Goal: Task Accomplishment & Management: Manage account settings

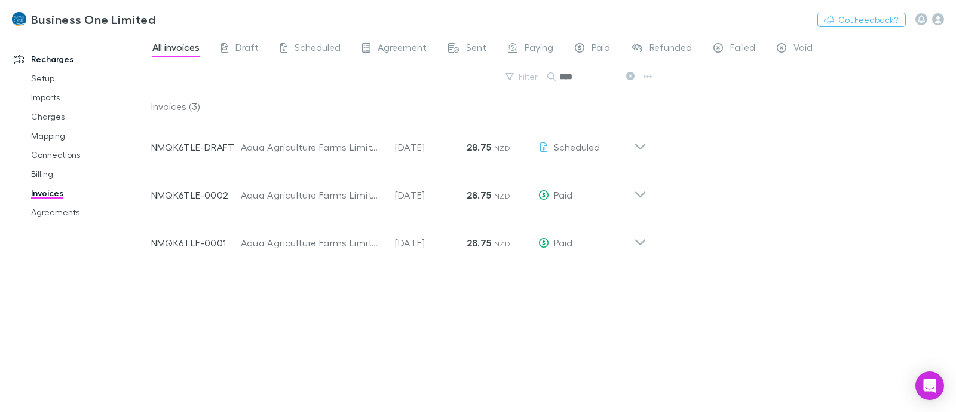
click at [337, 303] on div "Invoices (3) Invoice Number NMQK6TLE-DRAFT Customer Aqua Agriculture Farms Limi…" at bounding box center [403, 248] width 505 height 308
drag, startPoint x: 230, startPoint y: 335, endPoint x: 228, endPoint y: 326, distance: 9.3
click at [230, 336] on div "Invoices (3) Invoice Number NMQK6TLE-DRAFT Customer Aqua Agriculture Farms Limi…" at bounding box center [403, 248] width 505 height 308
click at [451, 77] on div "Filter Search ****" at bounding box center [403, 81] width 505 height 26
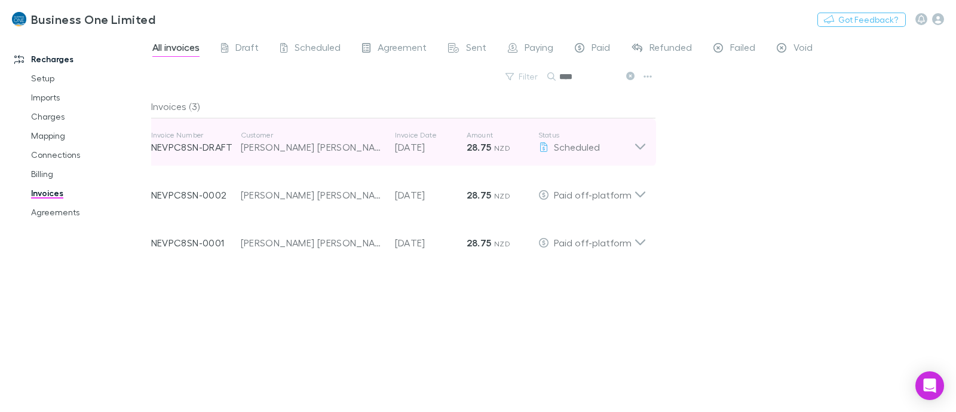
type input "****"
click at [646, 146] on div "Invoice Number NEVPC8SN-DRAFT Customer [PERSON_NAME] [PERSON_NAME] Invoice Date…" at bounding box center [399, 142] width 514 height 48
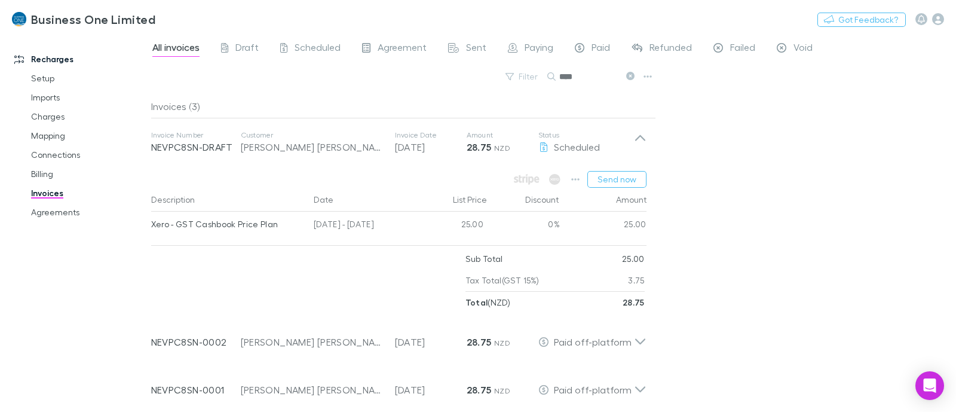
click at [783, 171] on div "All invoices Draft Scheduled Agreement Sent Paying Paid Refunded Failed Void Fi…" at bounding box center [553, 222] width 805 height 378
click at [579, 182] on icon "button" at bounding box center [575, 179] width 8 height 10
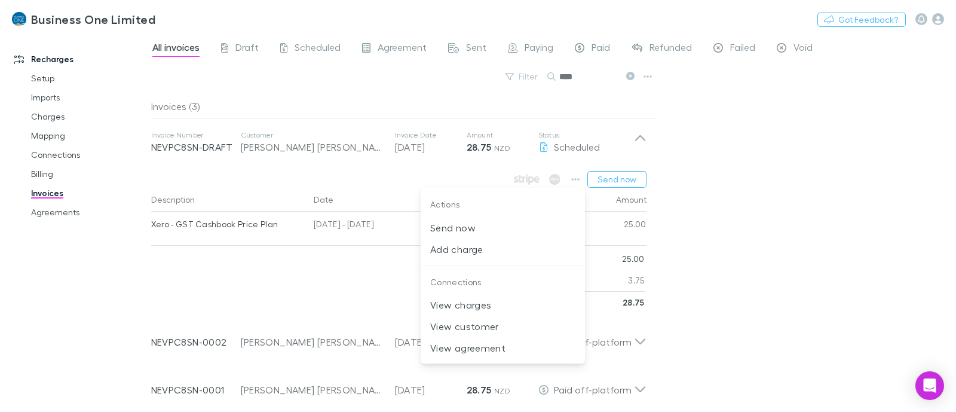
click at [774, 209] on div at bounding box center [478, 206] width 956 height 412
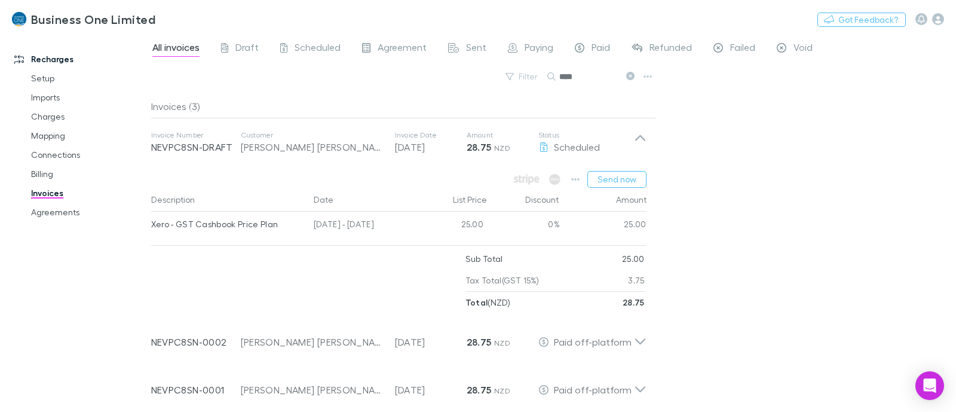
click at [720, 184] on div "All invoices Draft Scheduled Agreement Sent Paying Paid Refunded Failed Void Fi…" at bounding box center [553, 222] width 805 height 378
click at [571, 169] on div "Send now Description Date List Price Discount Amount Xero - GST Cashbook Price …" at bounding box center [399, 239] width 514 height 147
click at [572, 170] on div "Send now Description Date List Price Discount Amount Xero - GST Cashbook Price …" at bounding box center [399, 239] width 514 height 147
click at [572, 174] on icon "button" at bounding box center [575, 179] width 8 height 10
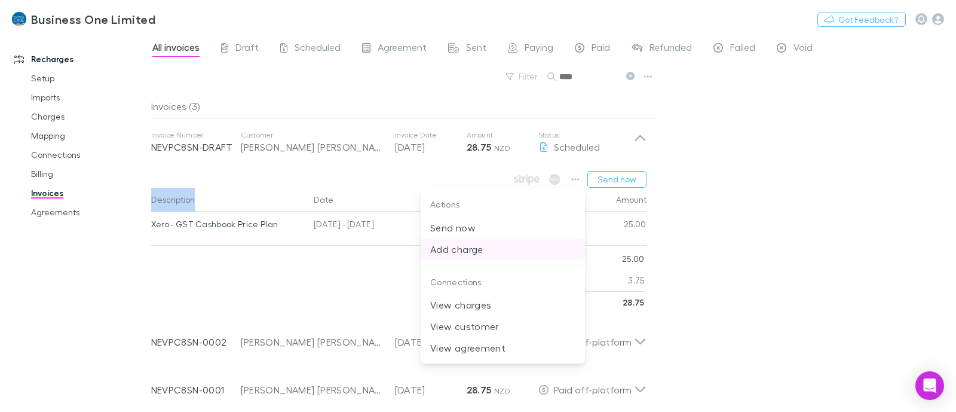
click at [486, 252] on p "Add charge" at bounding box center [502, 249] width 145 height 14
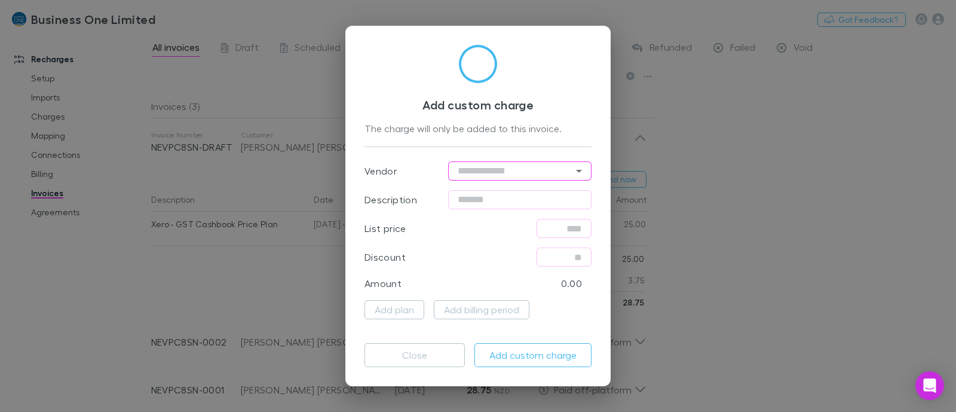
click at [520, 173] on input "text" at bounding box center [519, 170] width 143 height 19
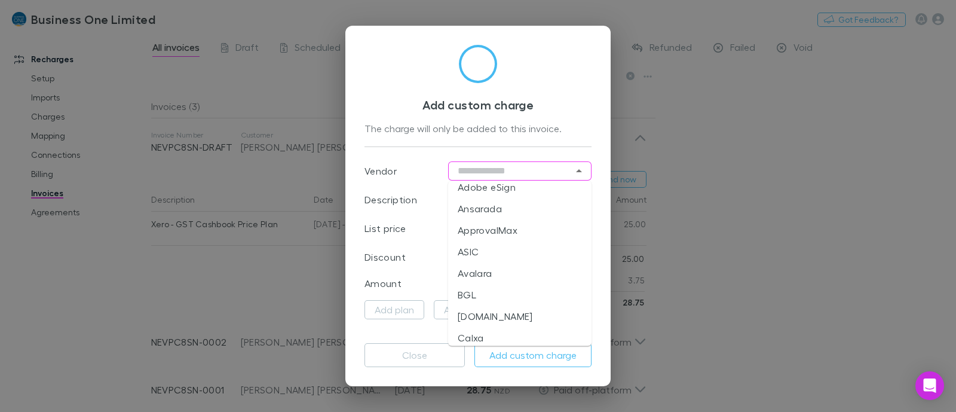
click at [409, 157] on div "Vendor ​" at bounding box center [477, 171] width 227 height 29
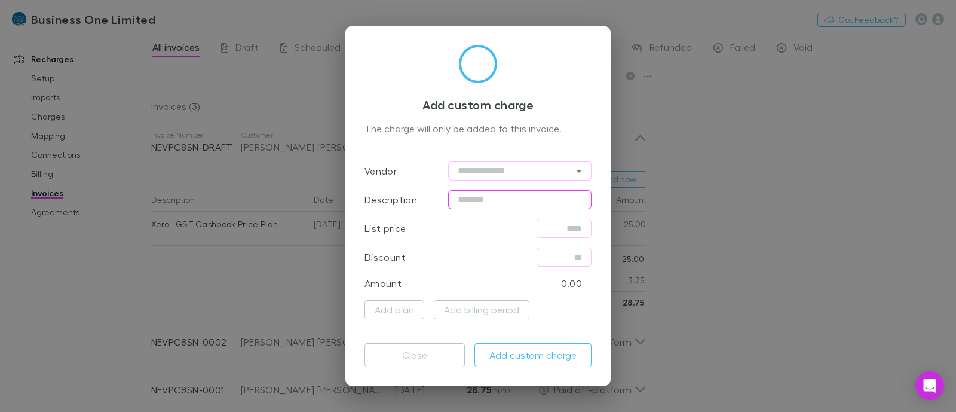
click at [478, 201] on input "text" at bounding box center [519, 199] width 143 height 19
type input "**********"
click at [564, 228] on input "text" at bounding box center [563, 228] width 55 height 19
type input "******"
click at [553, 347] on button "Add custom charge" at bounding box center [532, 355] width 117 height 24
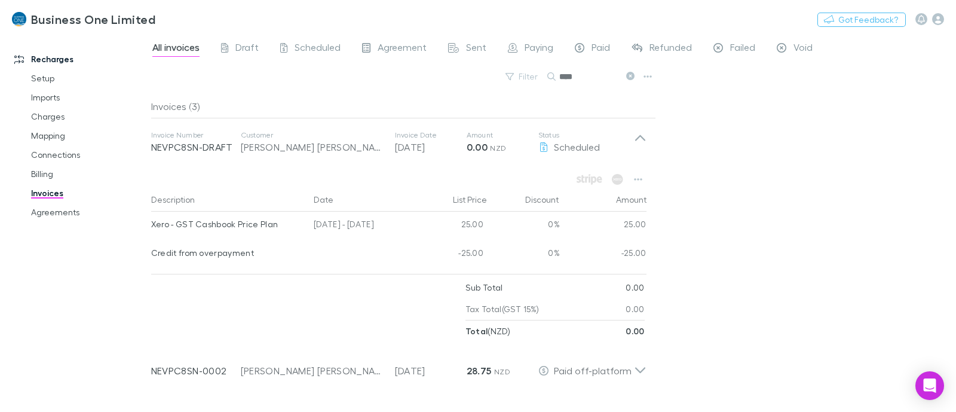
click at [743, 234] on div "All invoices Draft Scheduled Agreement Sent Paying Paid Refunded Failed Void Fi…" at bounding box center [553, 222] width 805 height 378
click at [639, 184] on button "button" at bounding box center [638, 179] width 17 height 17
click at [758, 176] on div at bounding box center [478, 206] width 956 height 412
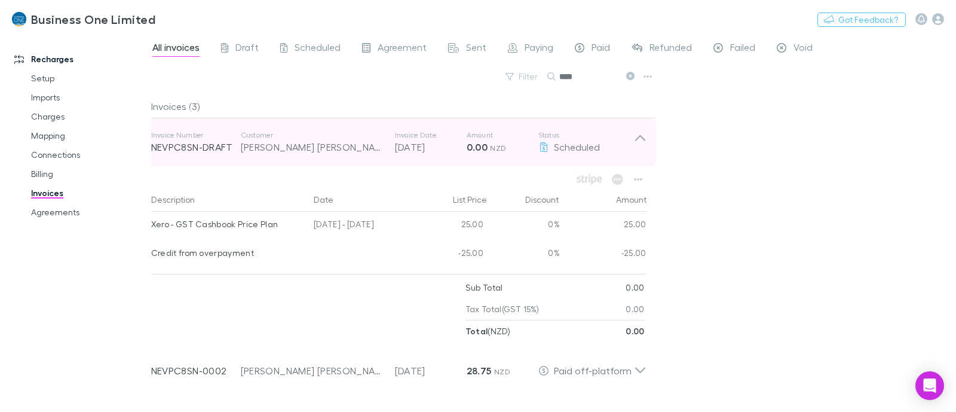
click at [634, 142] on icon at bounding box center [640, 142] width 13 height 24
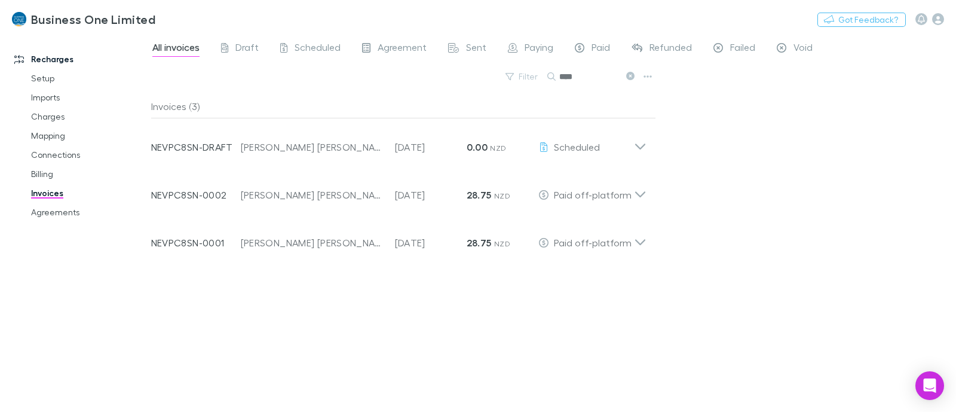
click at [764, 143] on div "All invoices Draft Scheduled Agreement Sent Paying Paid Refunded Failed Void Fi…" at bounding box center [553, 222] width 805 height 378
click at [44, 210] on link "Agreements" at bounding box center [89, 212] width 141 height 19
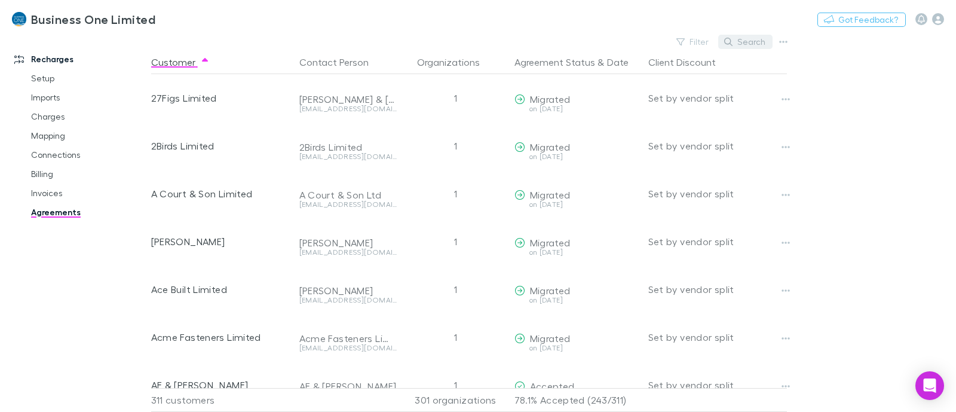
click at [753, 39] on button "Search" at bounding box center [745, 42] width 54 height 14
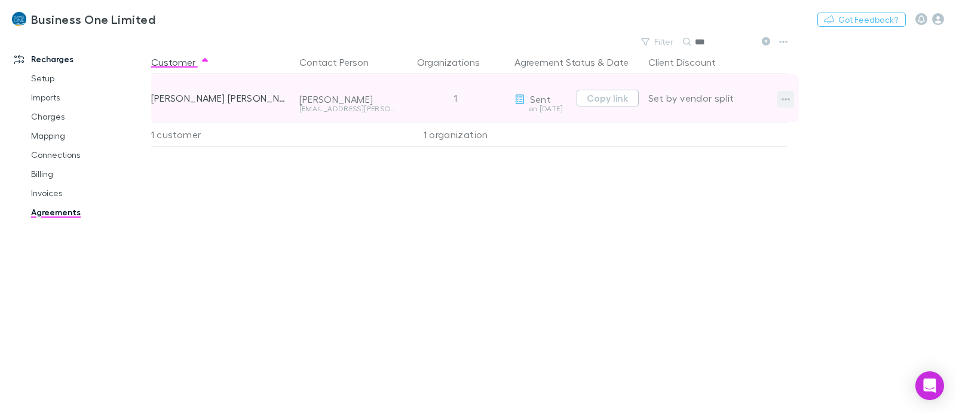
type input "***"
click at [784, 97] on icon "button" at bounding box center [785, 99] width 8 height 10
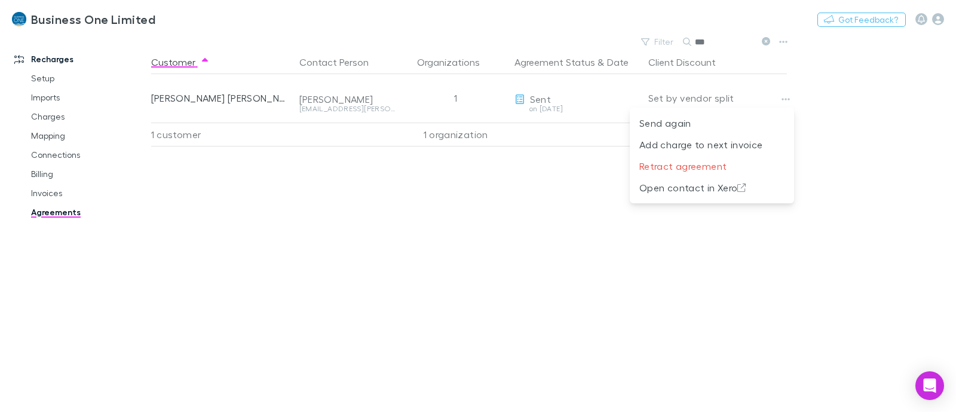
click at [685, 256] on div at bounding box center [478, 206] width 956 height 412
click at [591, 200] on div "Customer Contact Person Organizations Agreement Status & Date Client Discount […" at bounding box center [479, 230] width 657 height 361
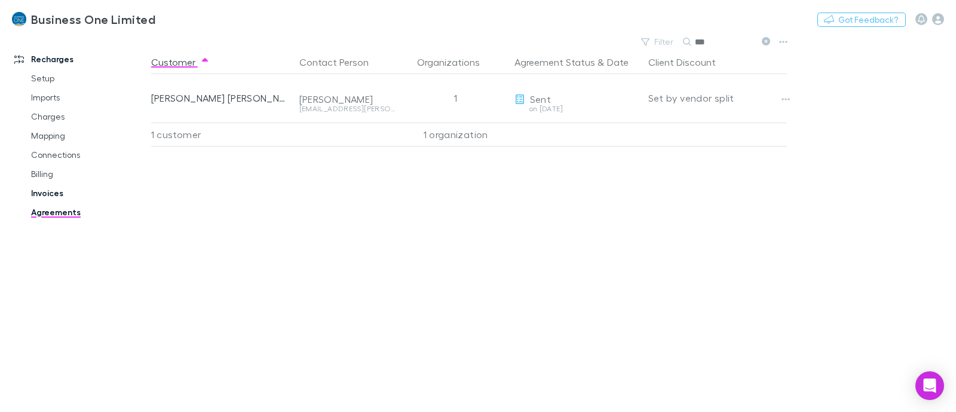
click at [43, 192] on link "Invoices" at bounding box center [89, 192] width 141 height 19
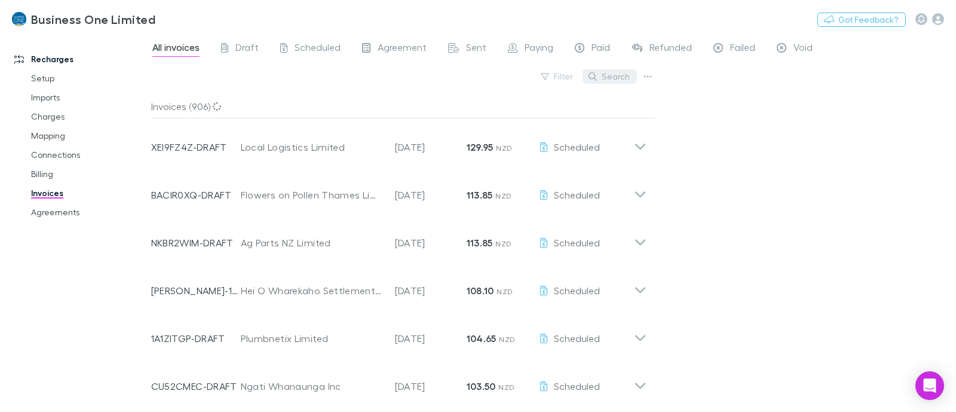
click at [612, 83] on button "Search" at bounding box center [609, 76] width 54 height 14
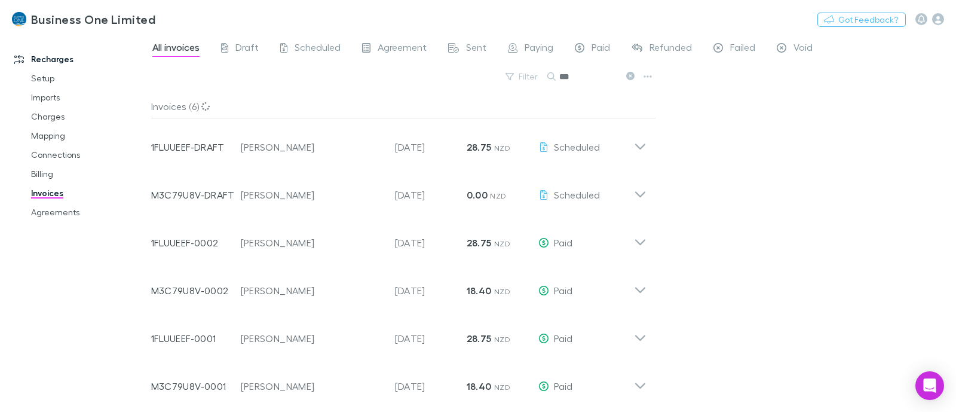
type input "***"
